Goal: Information Seeking & Learning: Learn about a topic

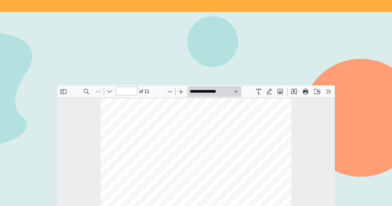
scroll to position [575, 0]
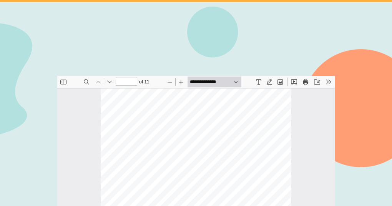
click at [150, 204] on span "- The median is the middle value of the data when the values are sorted in orde…" at bounding box center [194, 203] width 143 height 3
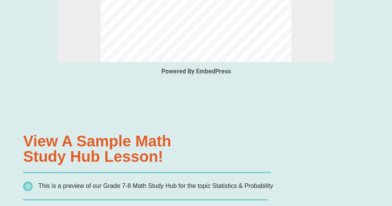
scroll to position [740, 0]
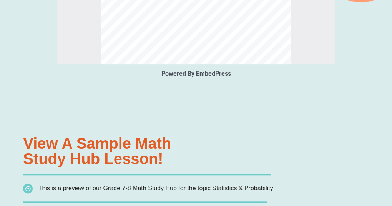
type input "*"
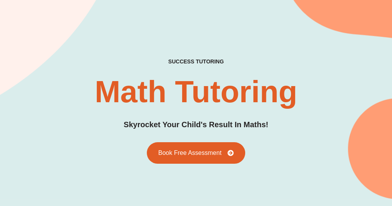
scroll to position [0, 0]
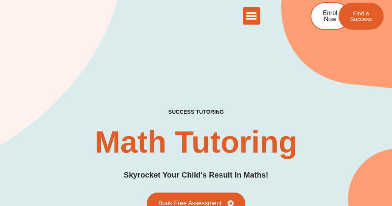
click at [0, 0] on link "The Difference" at bounding box center [0, 0] width 0 height 0
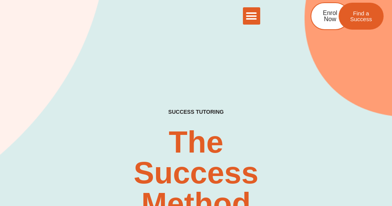
click at [0, 0] on link "Own a Success" at bounding box center [0, 0] width 0 height 0
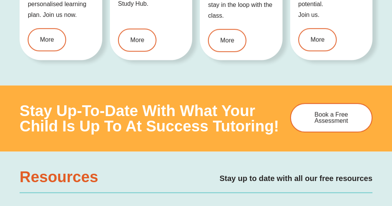
scroll to position [1187, 0]
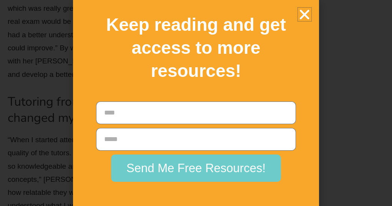
scroll to position [1427, 0]
click at [309, 14] on icon "Close" at bounding box center [304, 14] width 13 height 13
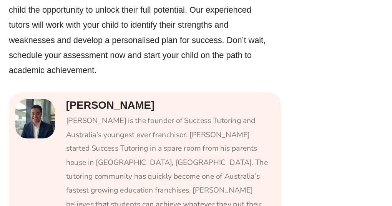
scroll to position [2360, 0]
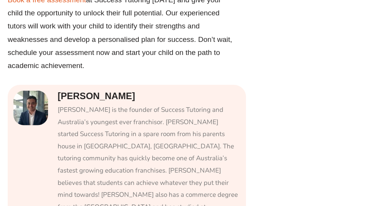
drag, startPoint x: 58, startPoint y: 25, endPoint x: 122, endPoint y: 25, distance: 64.5
click at [122, 91] on h4 "Michael Black" at bounding box center [149, 96] width 182 height 11
copy h4 "Michael Black"
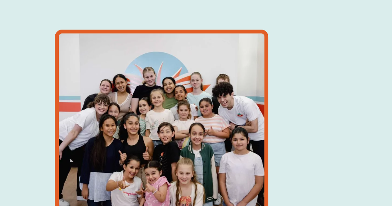
scroll to position [1028, 0]
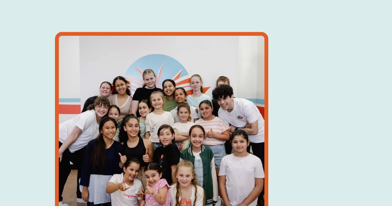
type input "*"
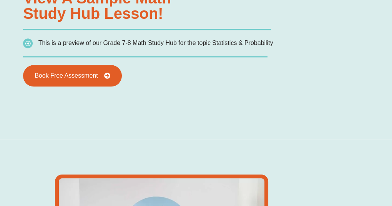
scroll to position [0, 0]
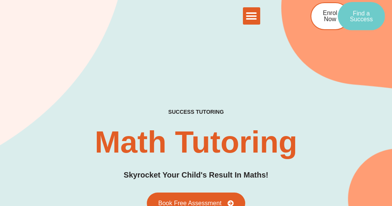
click at [350, 22] on span "Find a Success" at bounding box center [361, 16] width 23 height 12
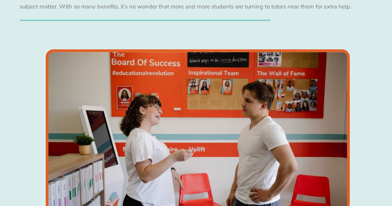
scroll to position [1090, 0]
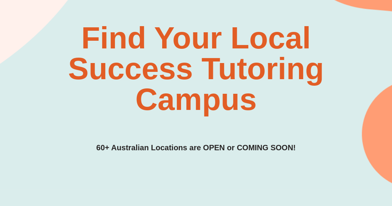
scroll to position [0, 0]
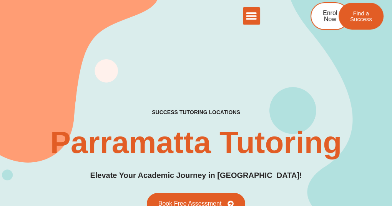
click at [0, 0] on link "The Difference" at bounding box center [0, 0] width 0 height 0
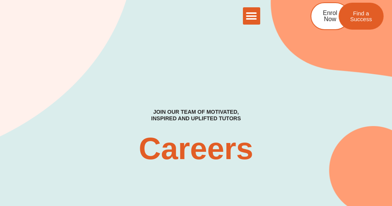
scroll to position [180, 0]
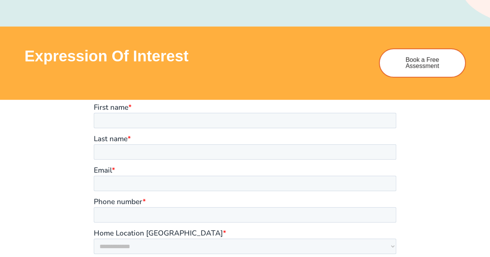
scroll to position [526, 0]
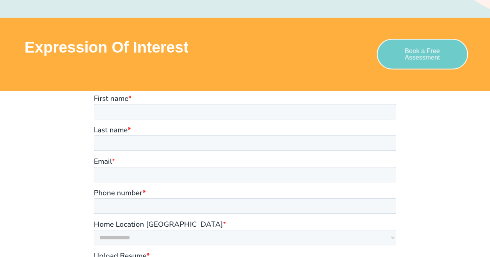
click at [391, 57] on span "Book a Free Assessment" at bounding box center [421, 54] width 65 height 13
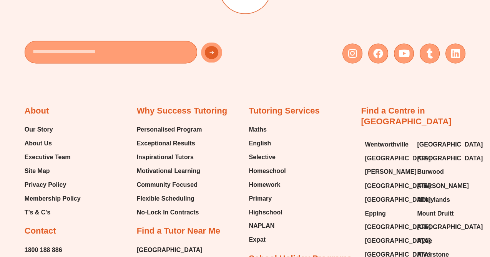
scroll to position [0, 0]
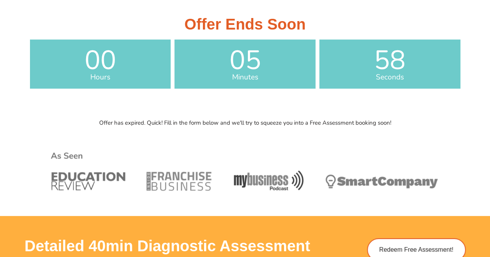
scroll to position [222, 0]
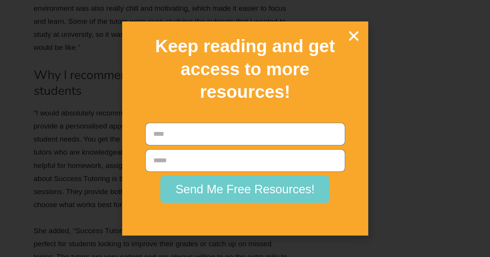
scroll to position [1552, 0]
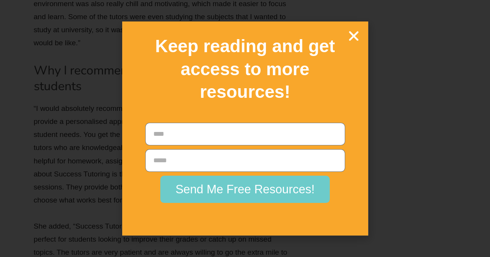
click at [357, 35] on icon "Close" at bounding box center [353, 35] width 13 height 13
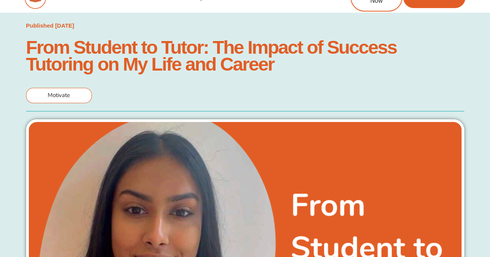
scroll to position [17, 0]
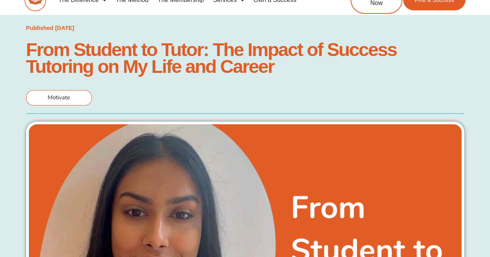
click at [65, 97] on span "Motivate" at bounding box center [59, 98] width 22 height 8
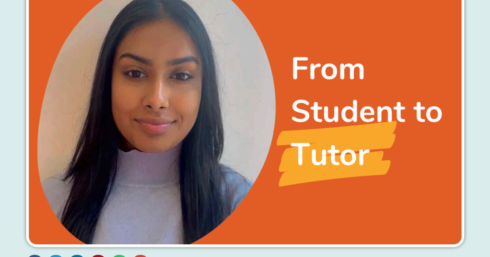
scroll to position [0, 0]
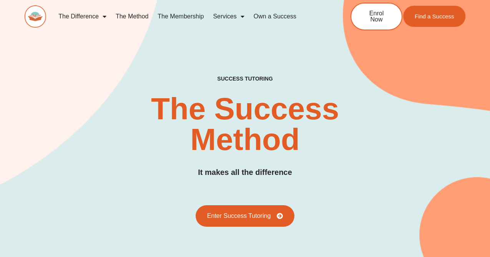
click at [0, 2] on div "The Difference Personalised Program Inspirational Tutors Motivational Learning …" at bounding box center [245, 19] width 490 height 39
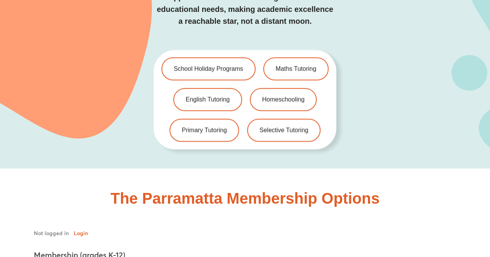
scroll to position [1541, 0]
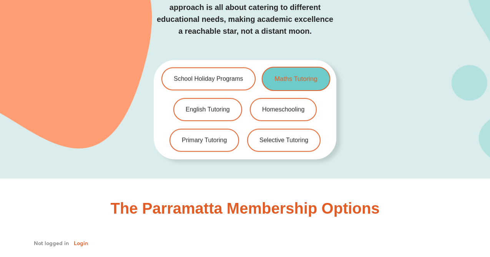
click at [265, 67] on link "Maths Tutoring" at bounding box center [295, 79] width 68 height 24
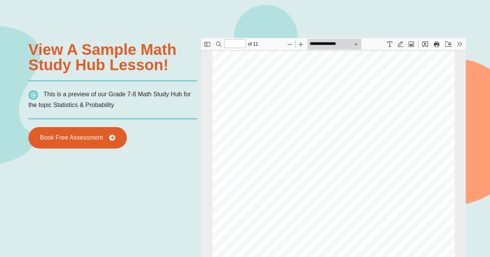
scroll to position [646, 0]
drag, startPoint x: 462, startPoint y: 119, endPoint x: 670, endPoint y: 187, distance: 218.8
drag, startPoint x: 469, startPoint y: 149, endPoint x: 469, endPoint y: 154, distance: 5.0
click at [469, 154] on div "Powered By EmbedPress View a sample Math Study Hub lesson! This is a preview of…" at bounding box center [245, 235] width 490 height 470
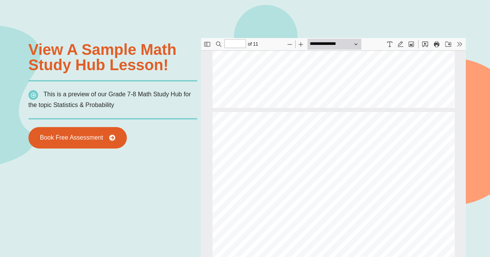
click at [448, 47] on button "Save" at bounding box center [447, 44] width 11 height 11
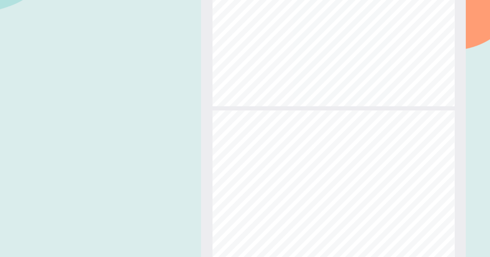
scroll to position [2635, 0]
type input "**"
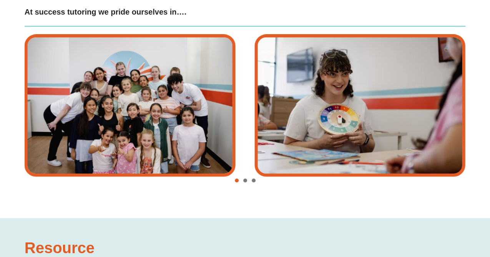
scroll to position [1375, 0]
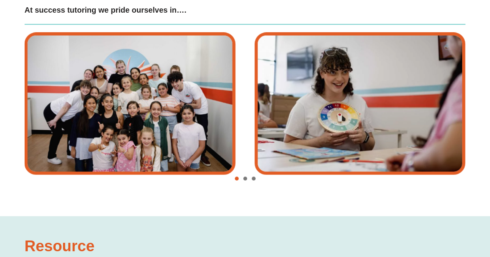
click at [243, 179] on div "Image Carousel" at bounding box center [245, 179] width 441 height 11
click at [251, 179] on div "Image Carousel" at bounding box center [245, 179] width 441 height 11
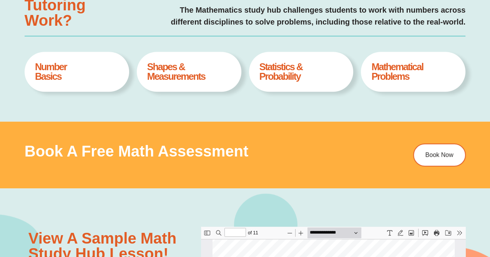
scroll to position [0, 0]
